Goal: Transaction & Acquisition: Obtain resource

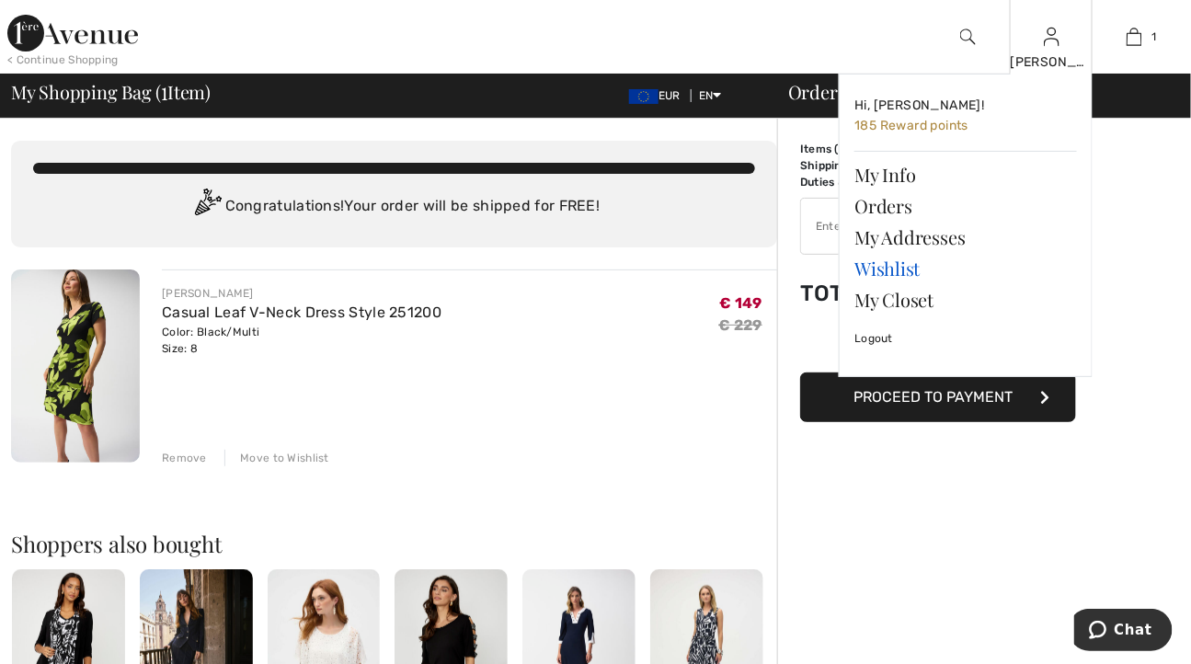
click at [905, 267] on link "Wishlist" at bounding box center [965, 268] width 223 height 31
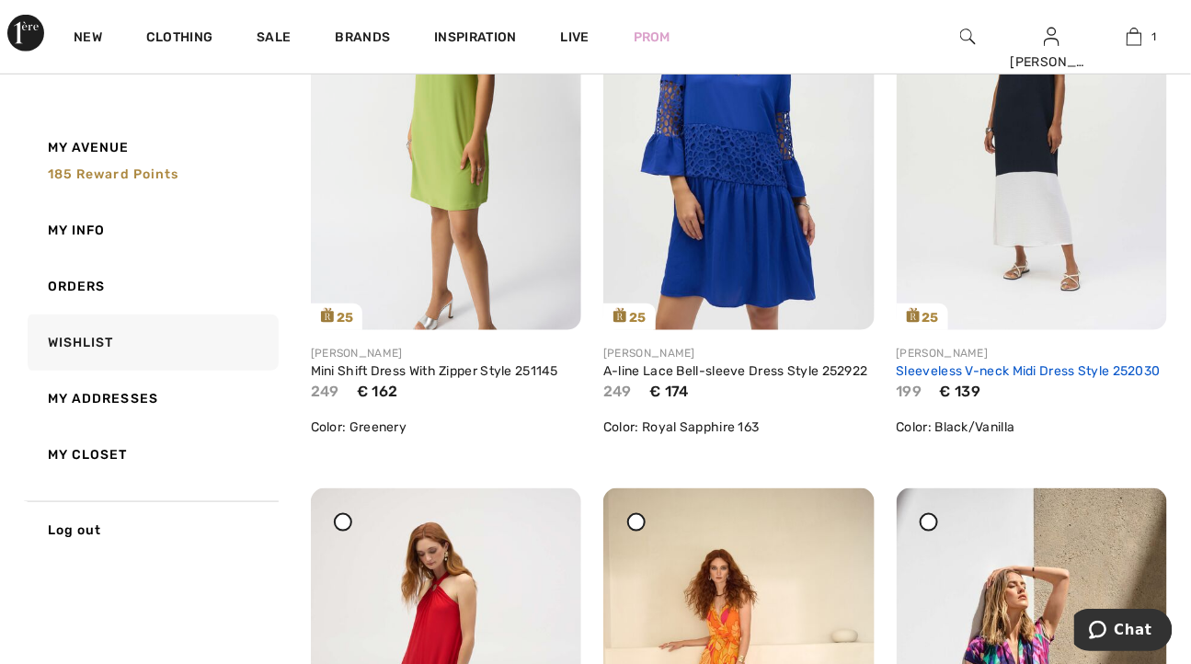
scroll to position [368, 0]
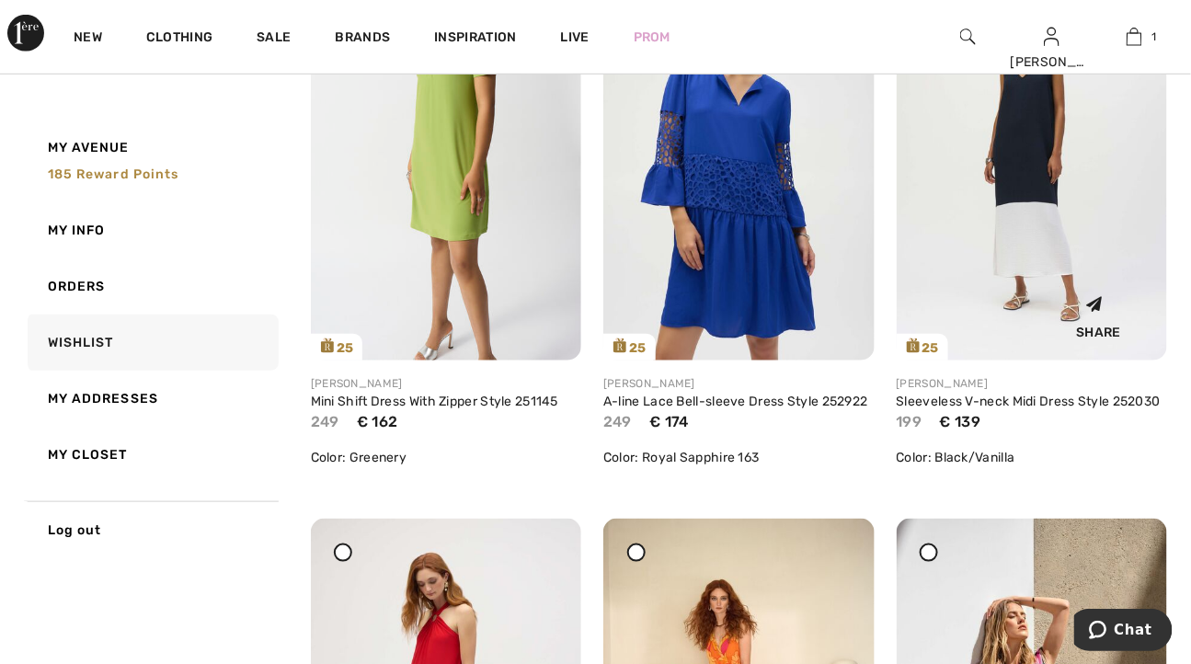
click at [917, 341] on div "Share" at bounding box center [1031, 313] width 243 height 65
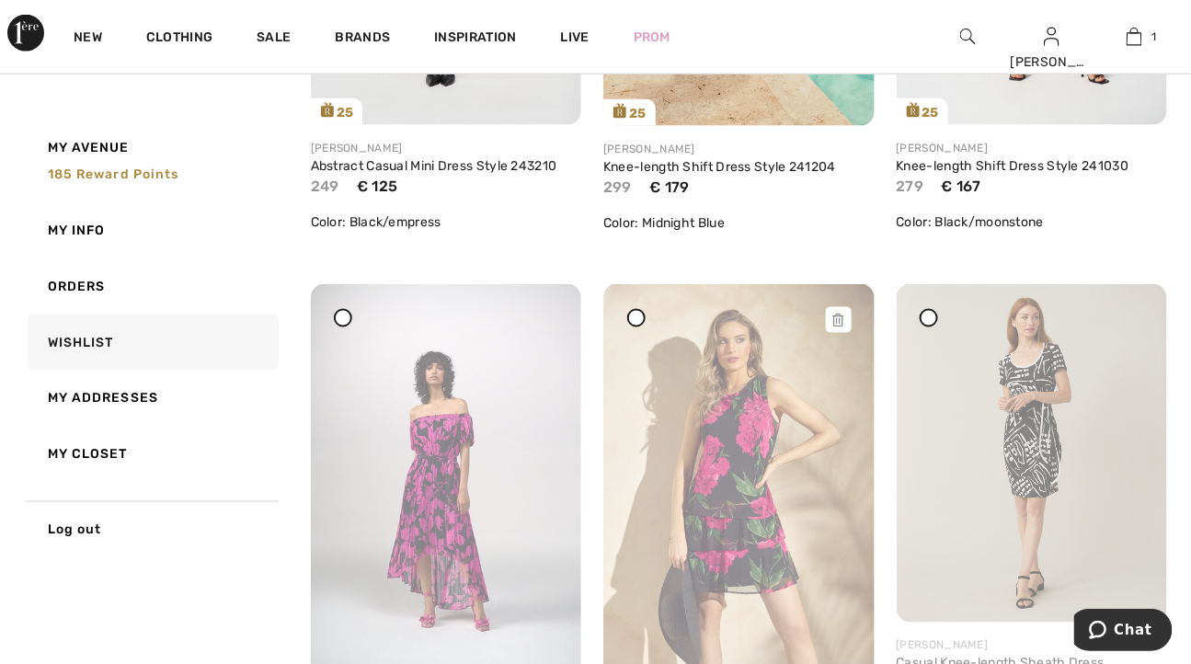
scroll to position [3090, 0]
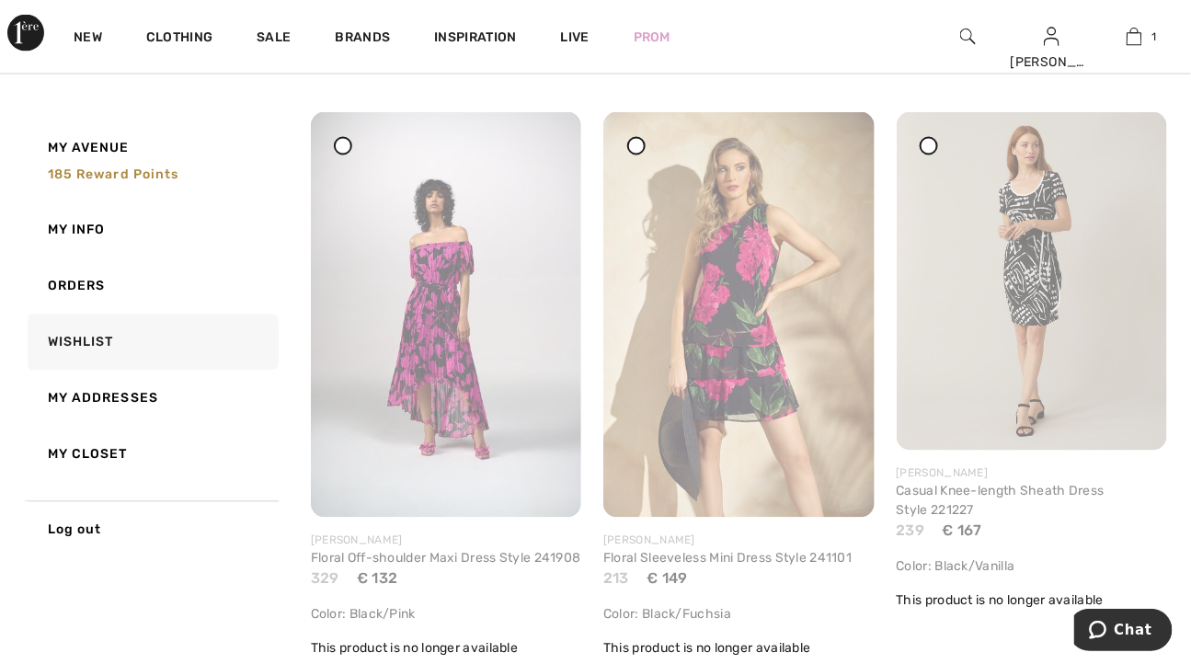
click at [341, 149] on icon at bounding box center [342, 146] width 7 height 7
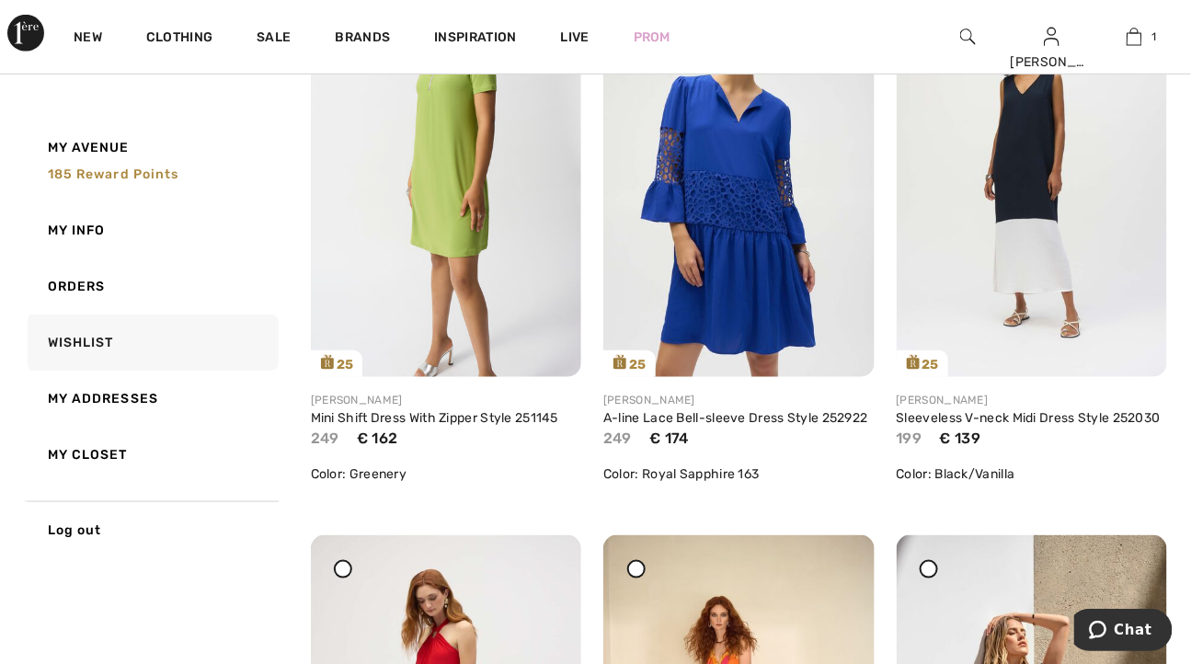
scroll to position [294, 0]
